Goal: Information Seeking & Learning: Learn about a topic

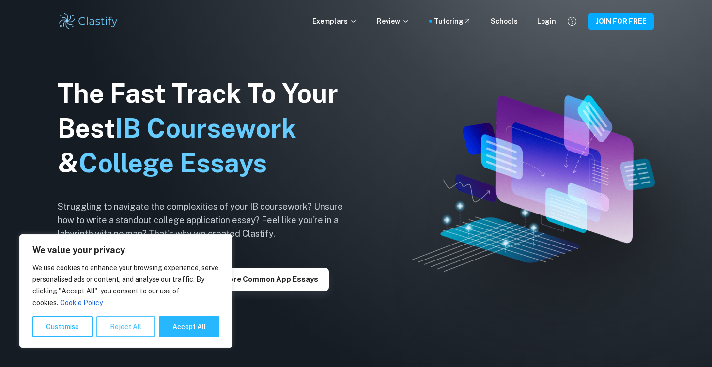
click at [127, 326] on button "Reject All" at bounding box center [125, 326] width 59 height 21
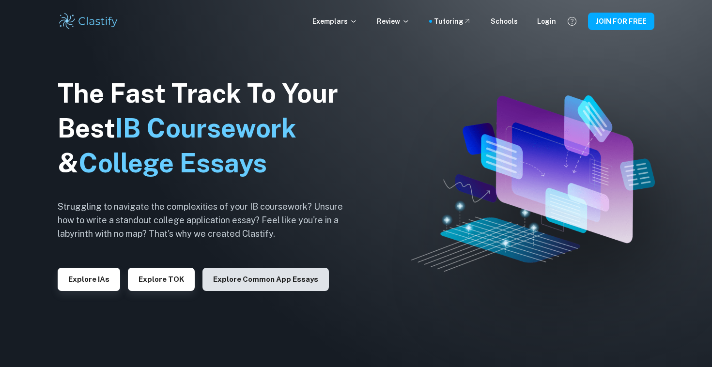
click at [283, 274] on button "Explore Common App essays" at bounding box center [265, 279] width 126 height 23
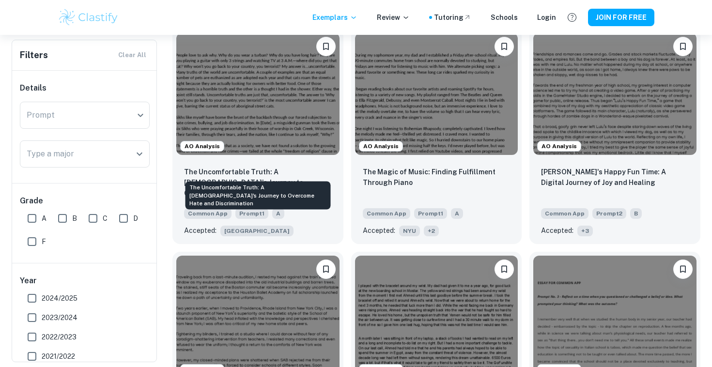
scroll to position [1735, 0]
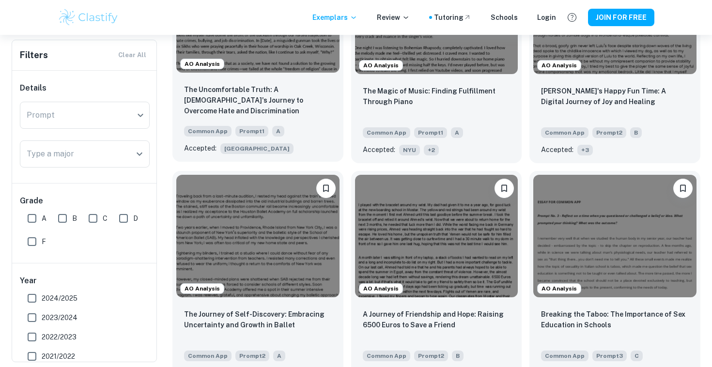
click at [294, 101] on div "The Uncomfortable Truth: A [DEMOGRAPHIC_DATA]'s Journey to Overcome Hate and Di…" at bounding box center [258, 100] width 148 height 33
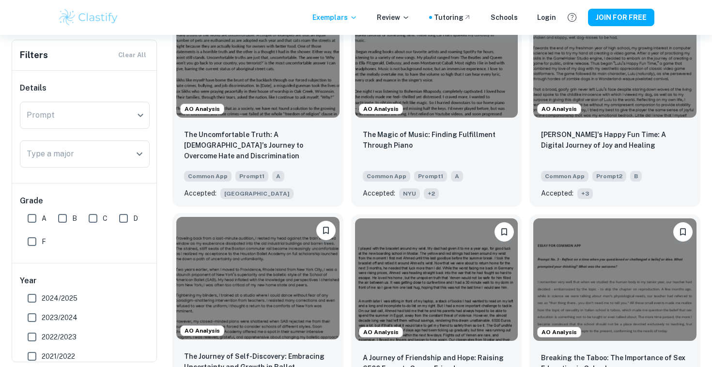
scroll to position [1642, 0]
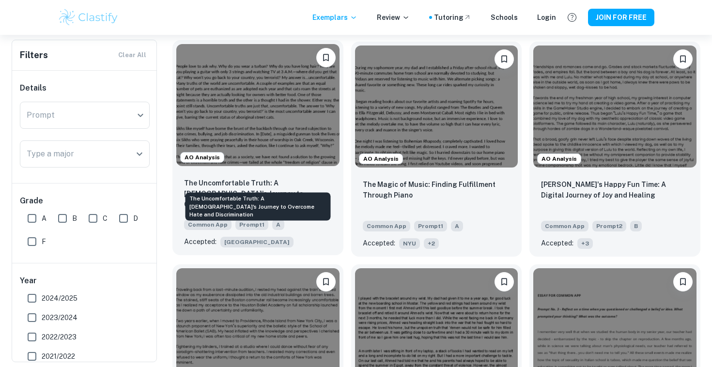
click at [270, 178] on p "The Uncomfortable Truth: A [DEMOGRAPHIC_DATA]'s Journey to Overcome Hate and Di…" at bounding box center [258, 194] width 148 height 32
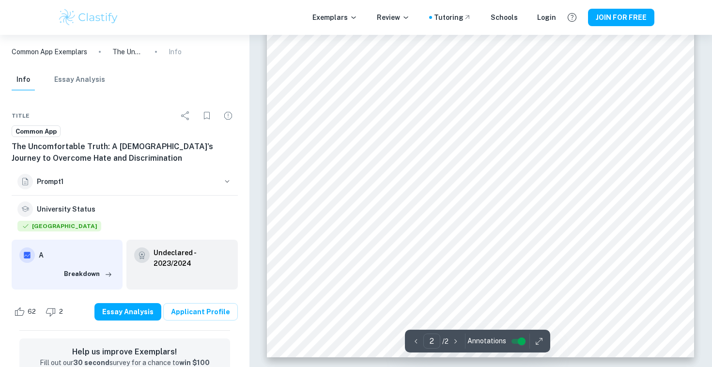
scroll to position [320, 0]
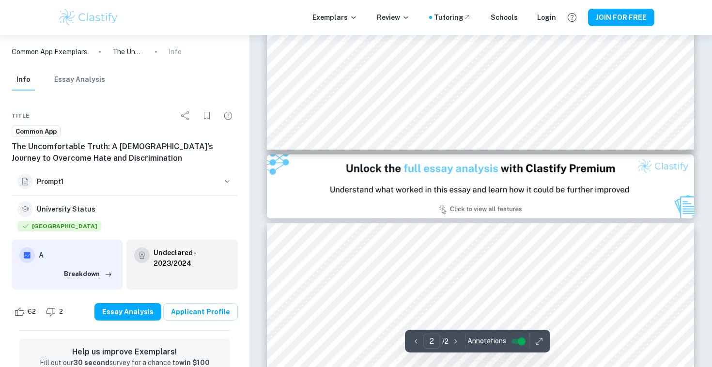
type input "1"
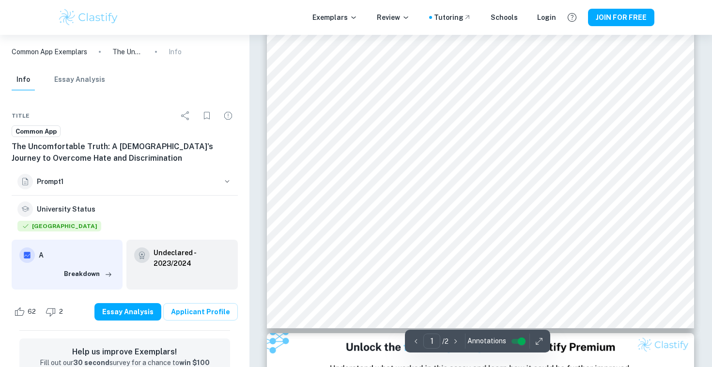
scroll to position [0, 0]
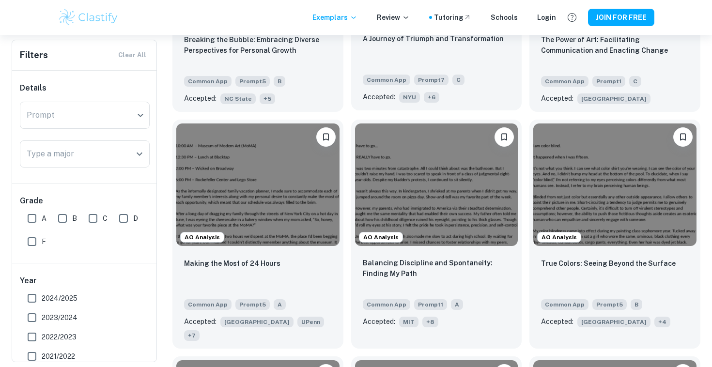
scroll to position [1025, 0]
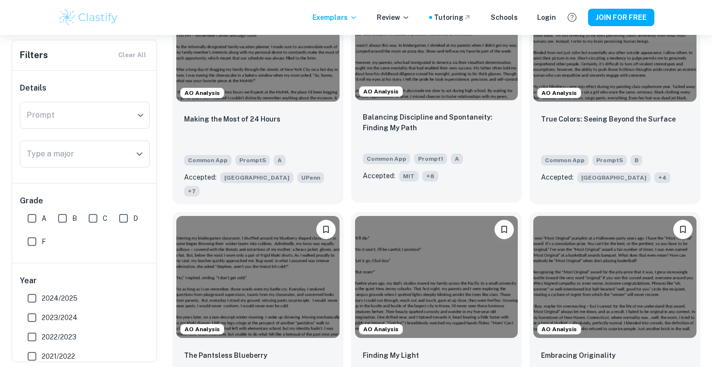
click at [445, 127] on p "Balancing Discipline and Spontaneity: Finding My Path" at bounding box center [437, 122] width 148 height 21
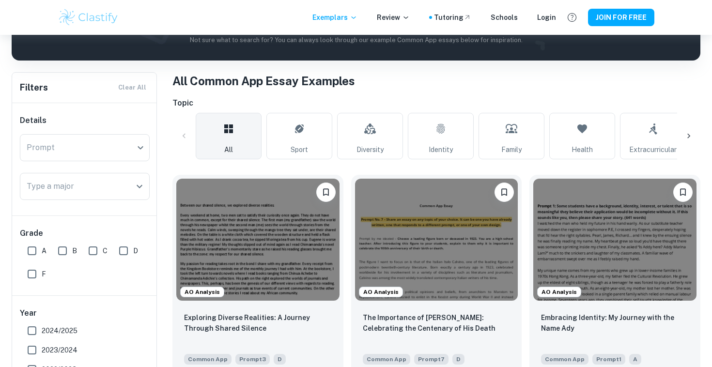
scroll to position [235, 0]
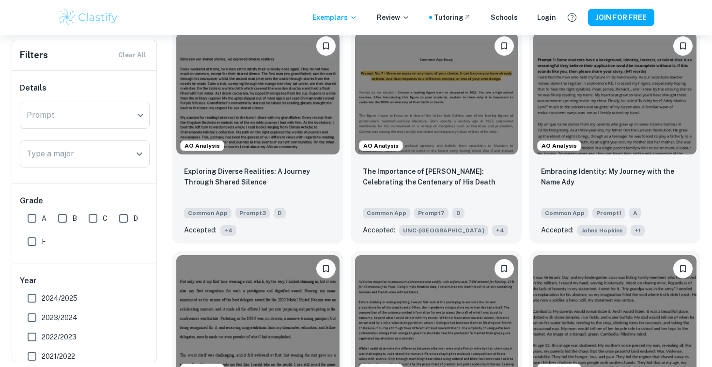
scroll to position [306, 0]
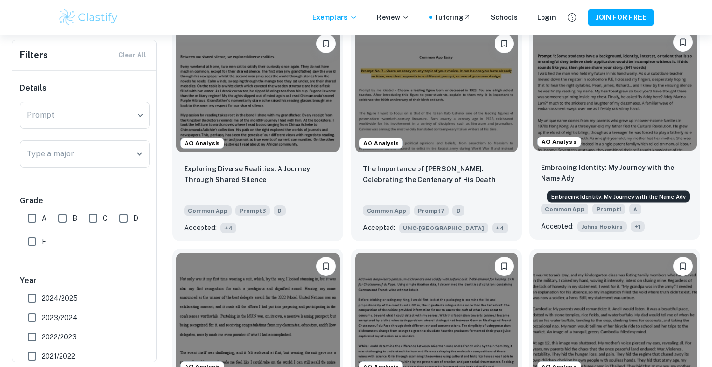
click at [593, 166] on p "Embracing Identity: My Journey with the Name Ady" at bounding box center [615, 172] width 148 height 21
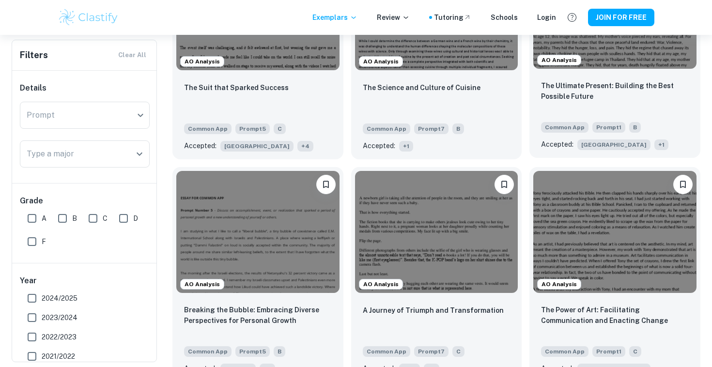
scroll to position [550, 0]
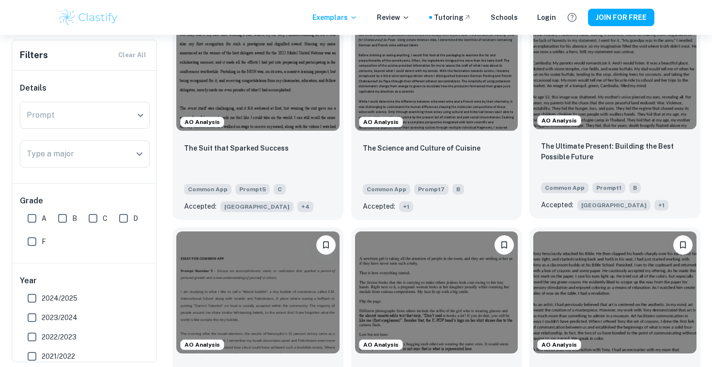
click at [573, 151] on p "The Ultimate Present: Building the Best Possible Future" at bounding box center [615, 151] width 148 height 21
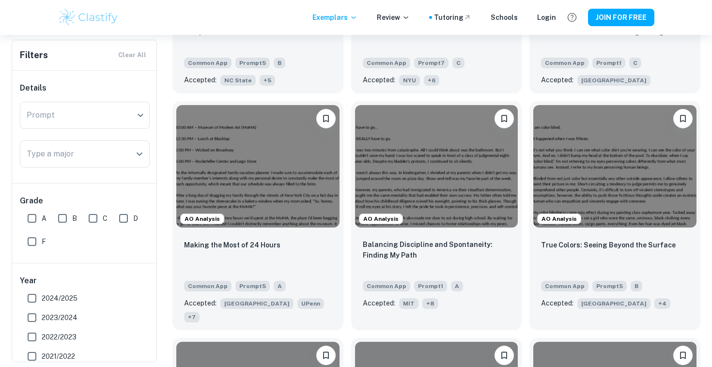
scroll to position [912, 0]
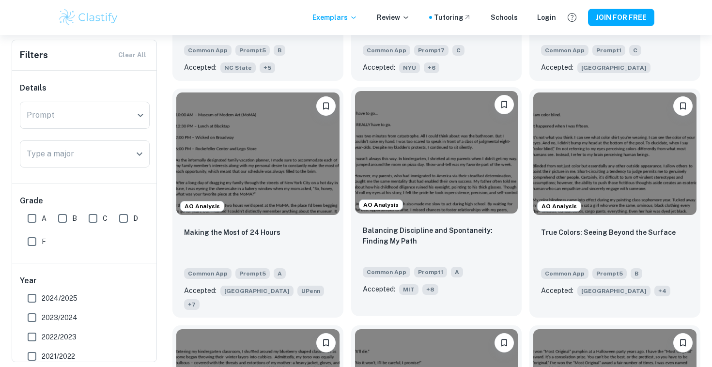
click at [474, 221] on div "Balancing Discipline and Spontaneity: Finding My Path Common App Prompt 1 A Acc…" at bounding box center [436, 259] width 171 height 85
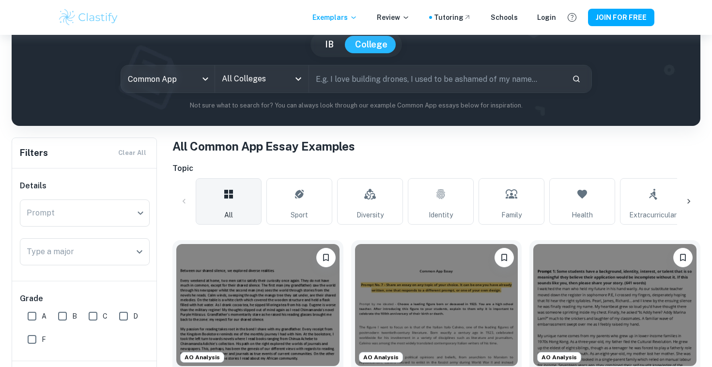
scroll to position [100, 0]
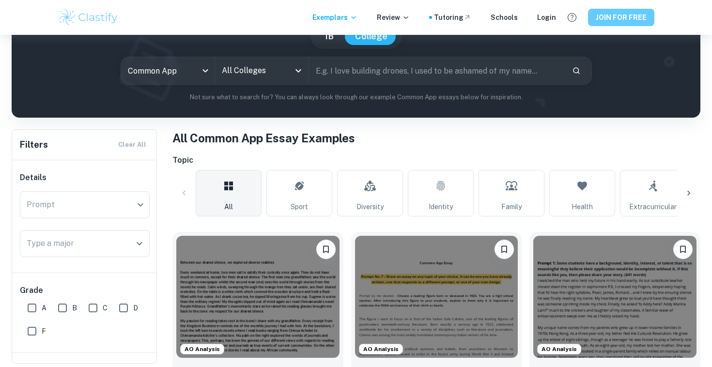
click at [604, 25] on button "JOIN FOR FREE" at bounding box center [621, 17] width 66 height 17
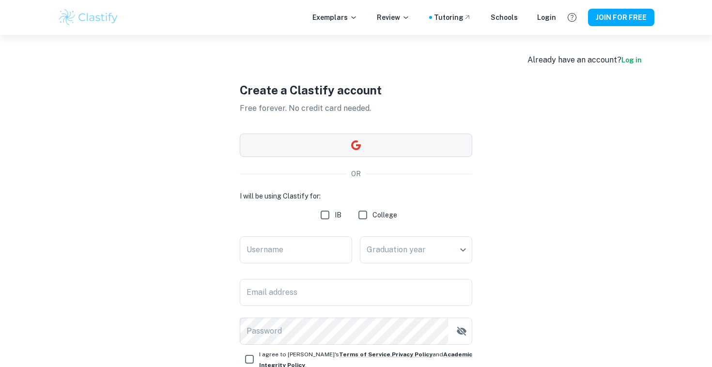
click at [366, 155] on button "button" at bounding box center [356, 145] width 232 height 23
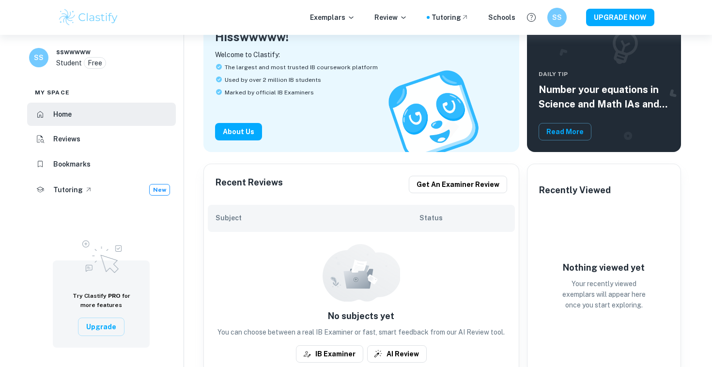
scroll to position [121, 0]
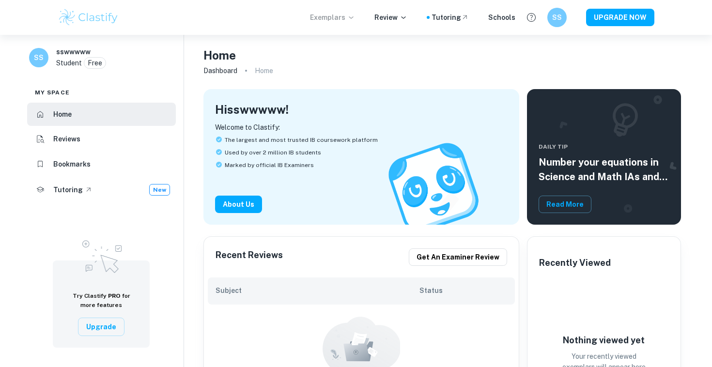
click at [347, 15] on p "Exemplars" at bounding box center [332, 17] width 45 height 11
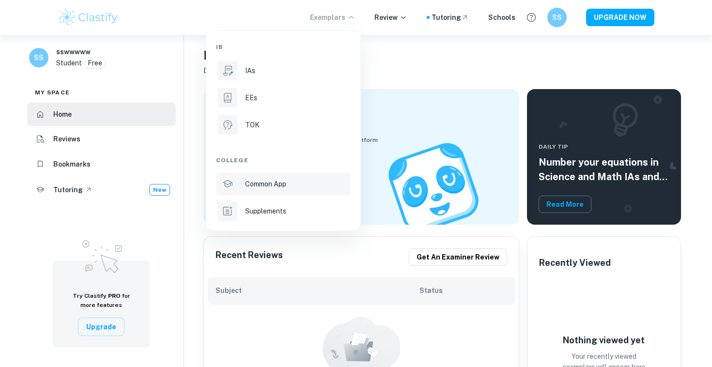
click at [289, 186] on div "Common App" at bounding box center [297, 184] width 104 height 11
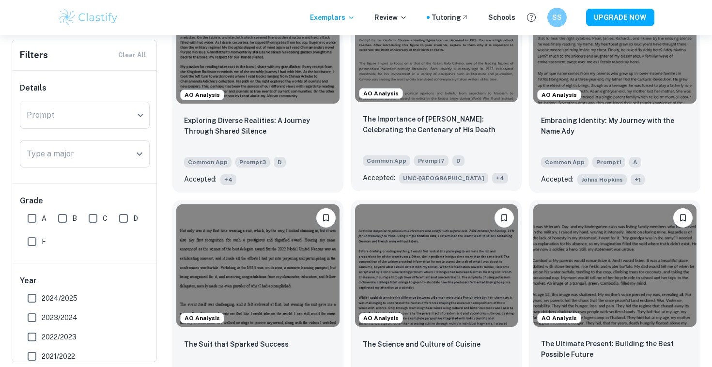
scroll to position [356, 0]
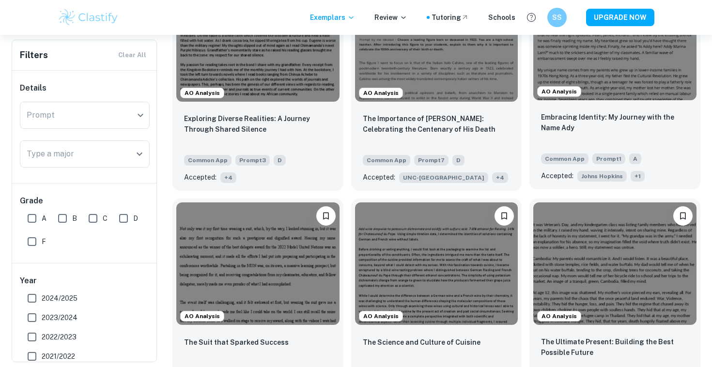
click at [551, 138] on div "Embracing Identity: My Journey with the Name Ady" at bounding box center [615, 128] width 148 height 33
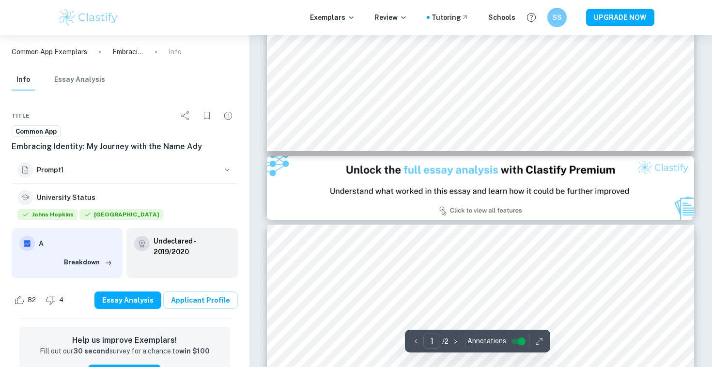
scroll to position [710, 0]
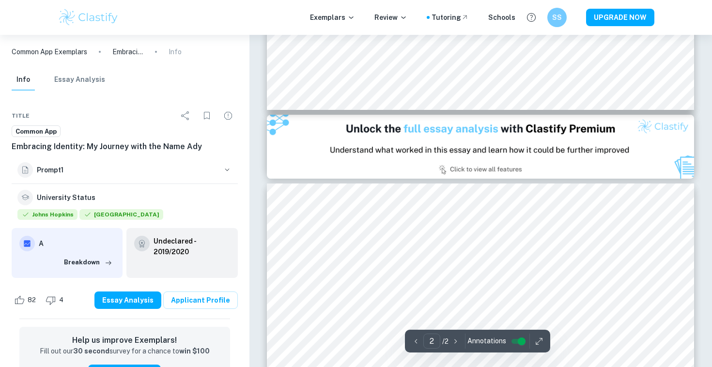
type input "1"
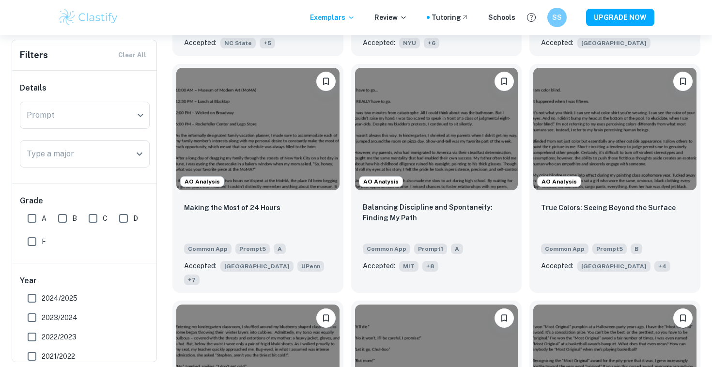
scroll to position [943, 0]
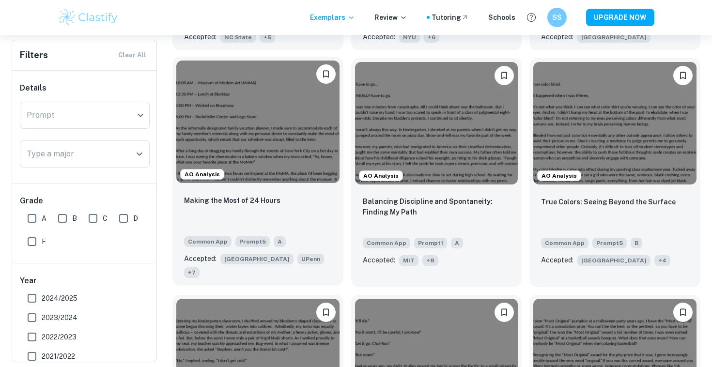
click at [296, 203] on div "Making the Most of 24 Hours" at bounding box center [258, 211] width 148 height 33
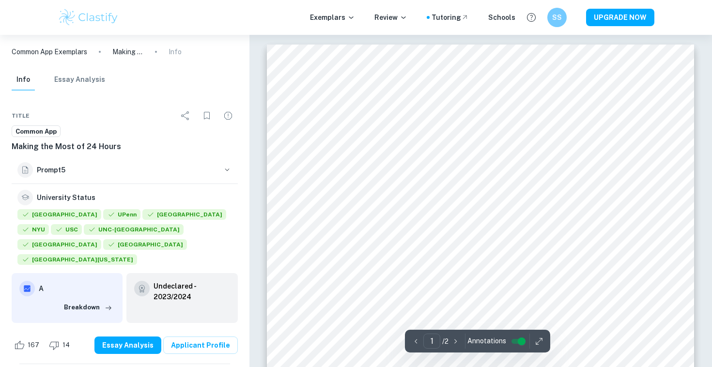
scroll to position [57, 0]
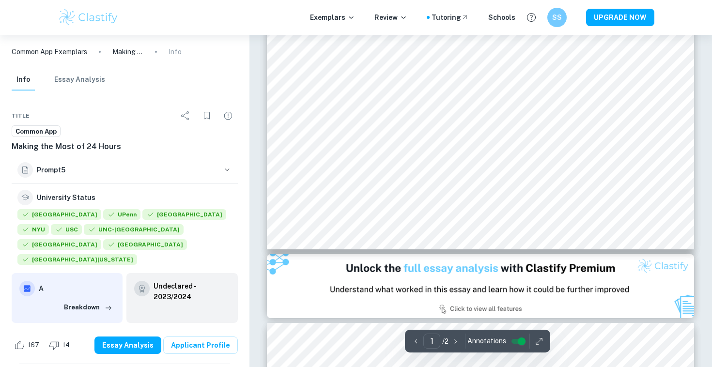
type input "2"
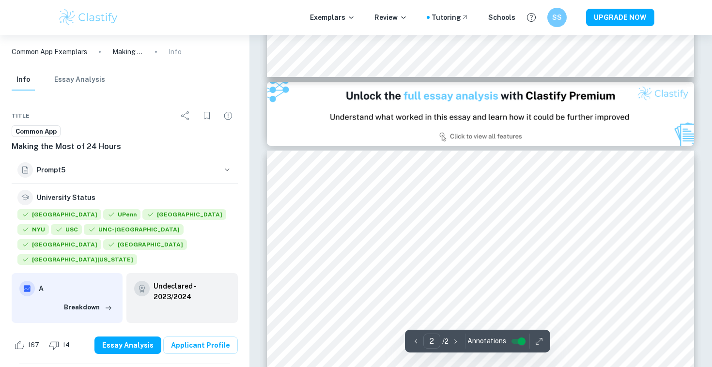
scroll to position [637, 0]
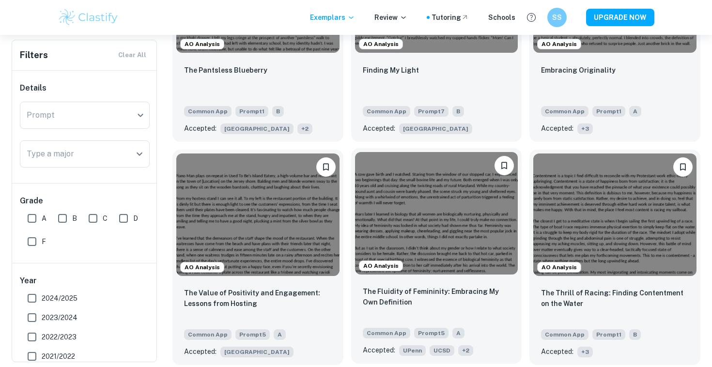
scroll to position [1357, 0]
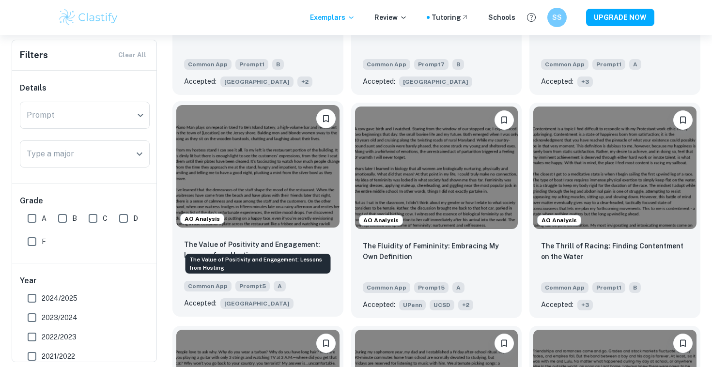
click at [299, 239] on p "The Value of Positivity and Engagement: Lessons from Hosting" at bounding box center [258, 249] width 148 height 21
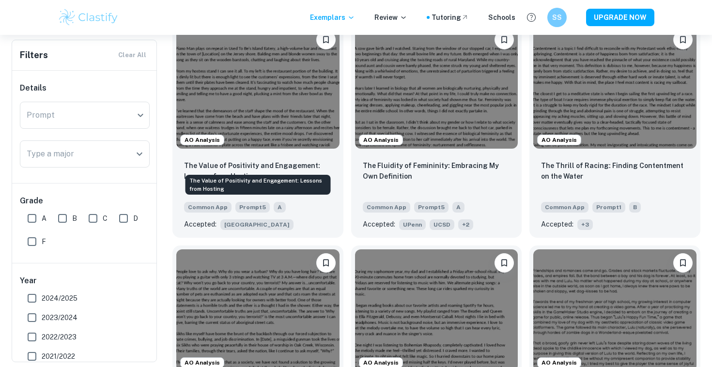
scroll to position [1447, 0]
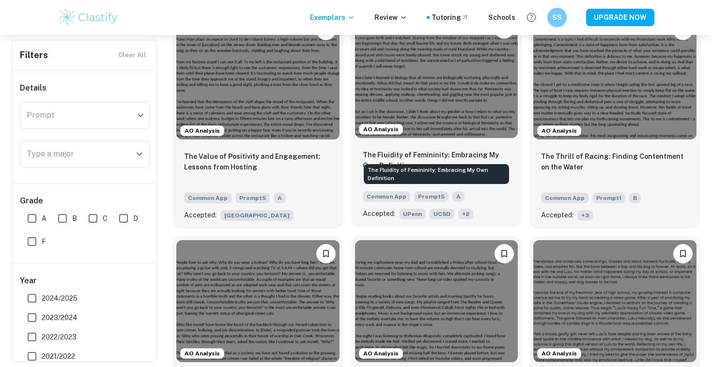
click at [435, 150] on p "The Fluidity of Femininity: Embracing My Own Definition" at bounding box center [437, 160] width 148 height 21
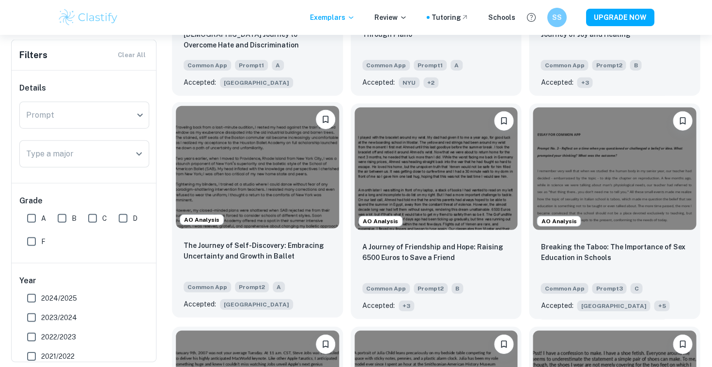
scroll to position [1802, 0]
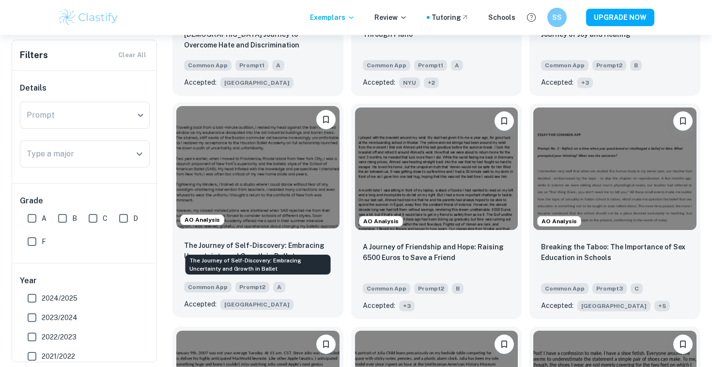
click at [279, 243] on p "The Journey of Self-Discovery: Embracing Uncertainty and Growth in Ballet" at bounding box center [258, 250] width 148 height 21
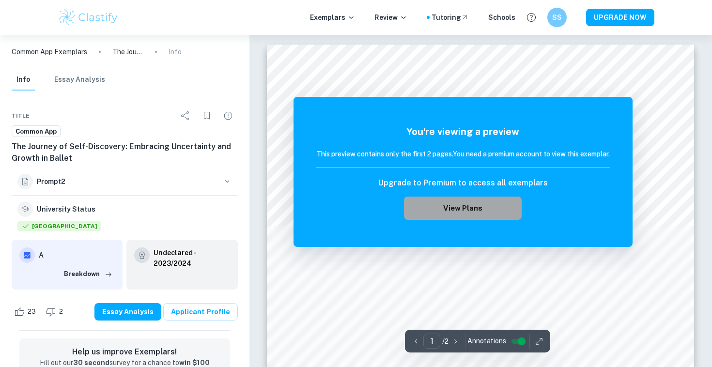
click at [446, 208] on button "View Plans" at bounding box center [462, 208] width 117 height 23
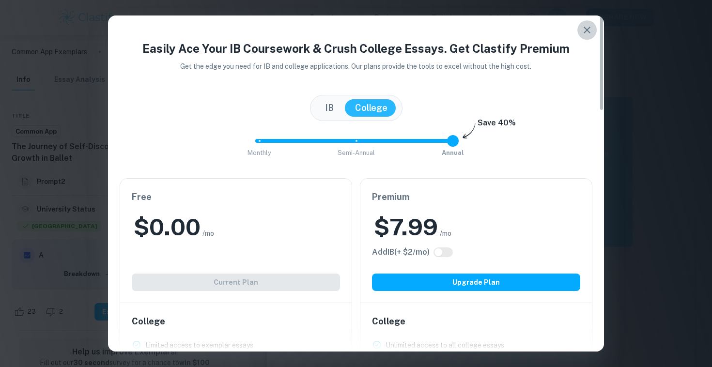
click at [589, 24] on icon "button" at bounding box center [587, 30] width 12 height 12
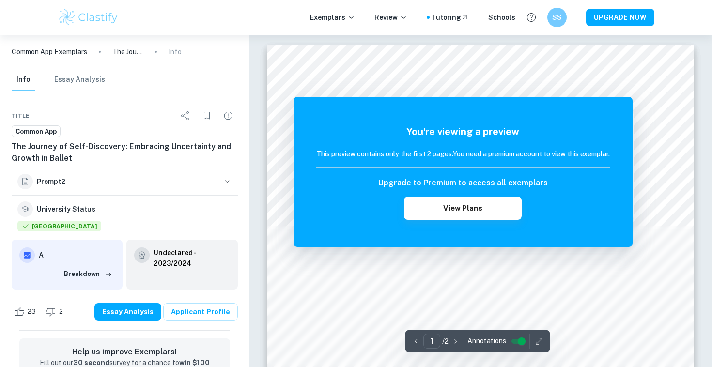
click at [529, 95] on div at bounding box center [472, 98] width 331 height 11
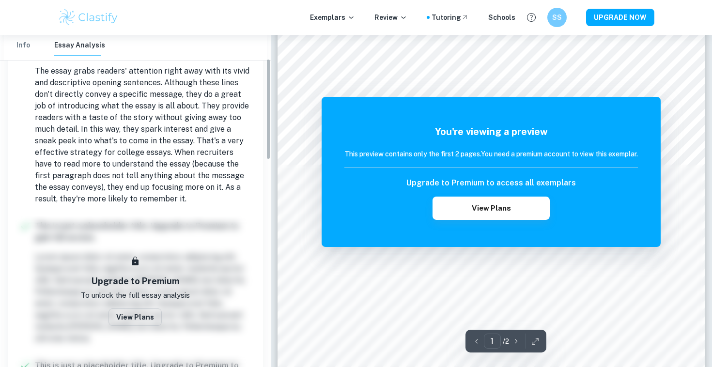
scroll to position [12, 0]
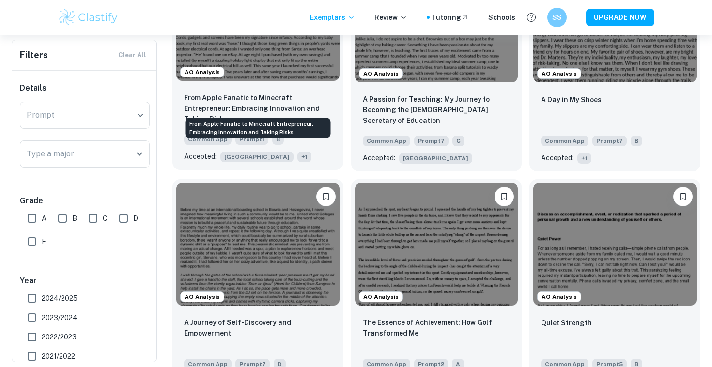
scroll to position [2342, 0]
